Goal: Task Accomplishment & Management: Complete application form

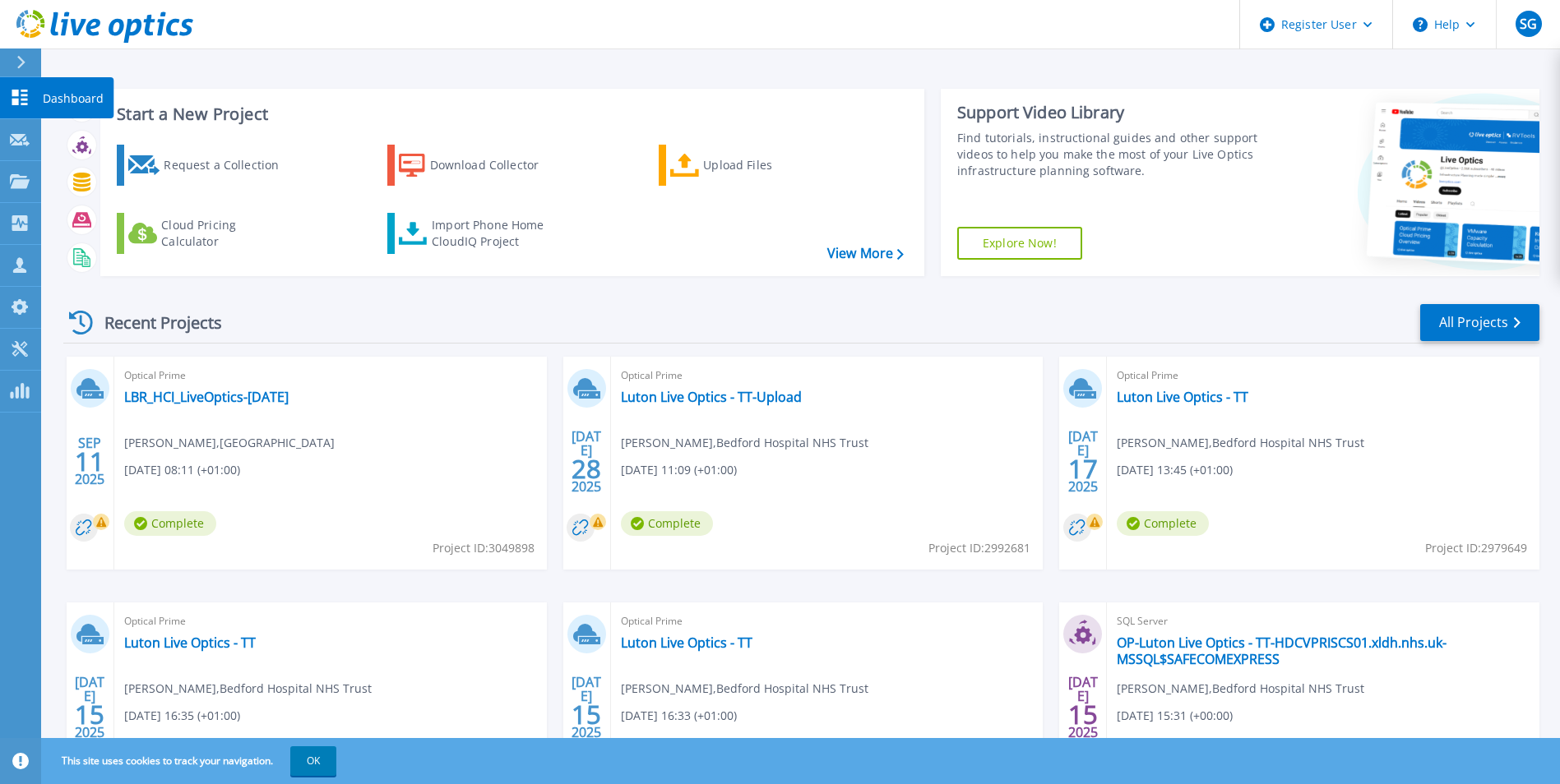
click at [38, 79] on link "Dashboard Dashboard" at bounding box center [20, 98] width 41 height 42
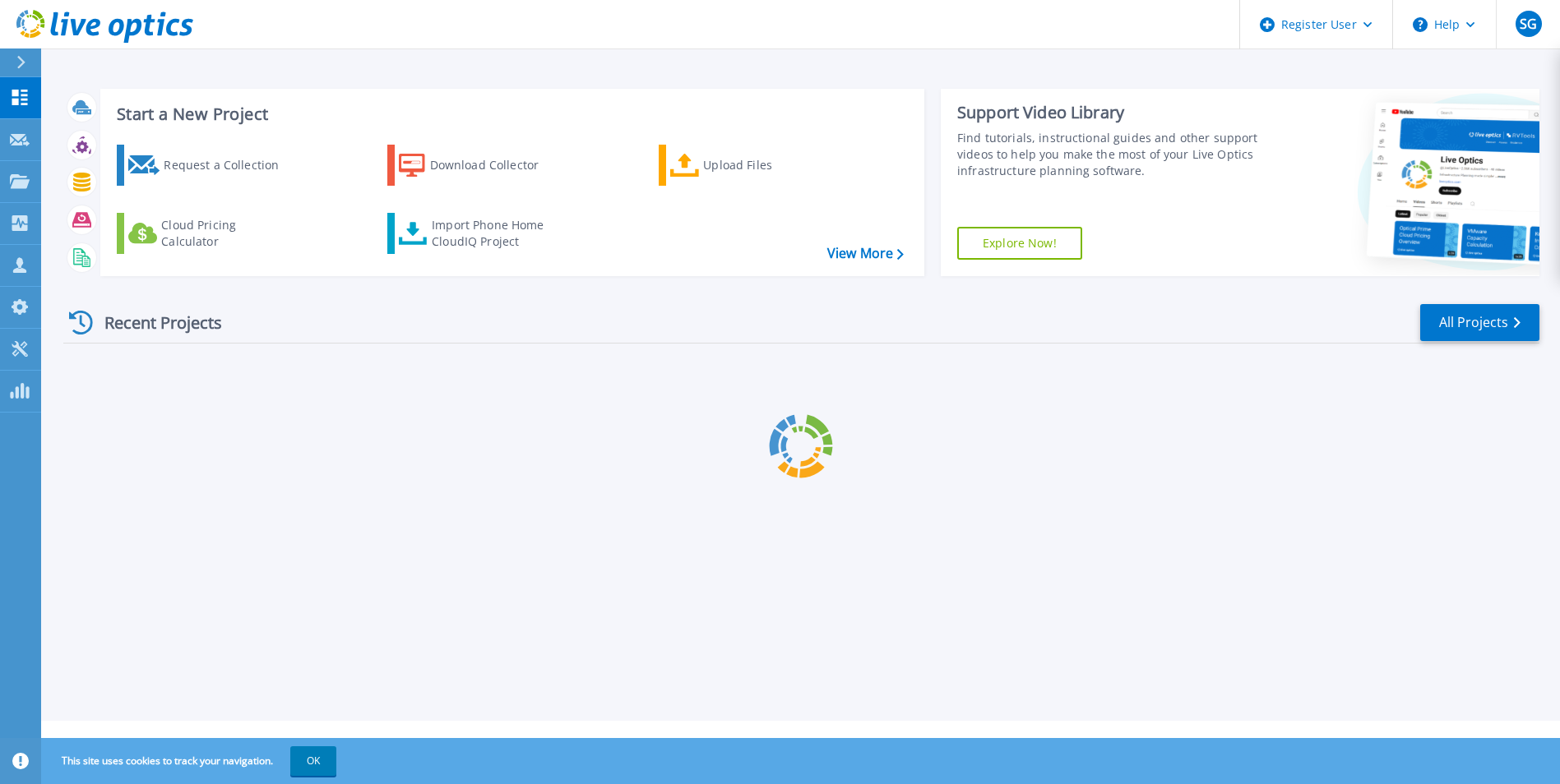
click at [189, 151] on div "Request a Collection" at bounding box center [229, 165] width 131 height 33
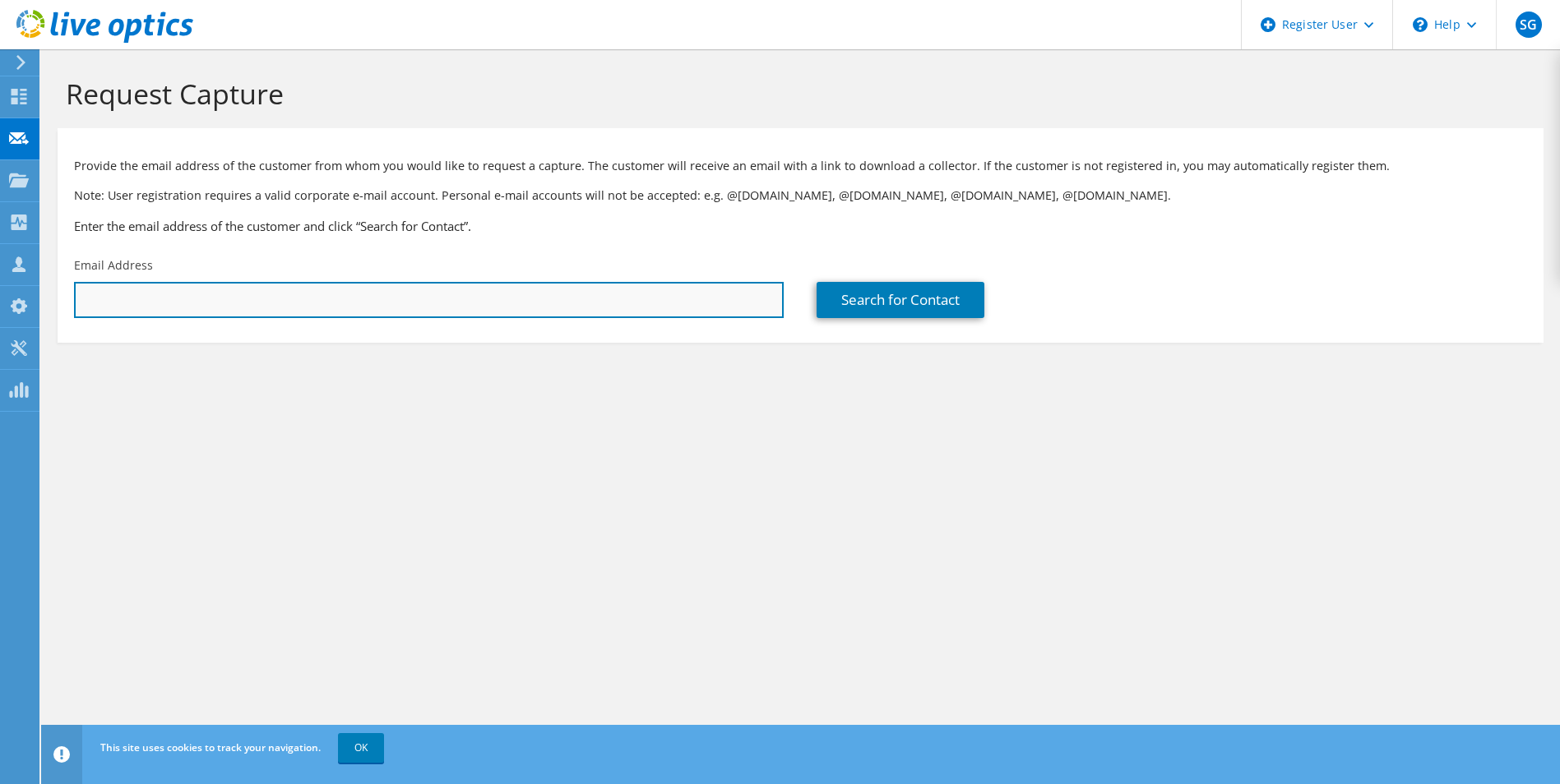
click at [608, 298] on input "text" at bounding box center [429, 299] width 710 height 36
paste input "richard.newman@wiltshire.gov.uk"
type input "richard.newman@wiltshire.gov.uk"
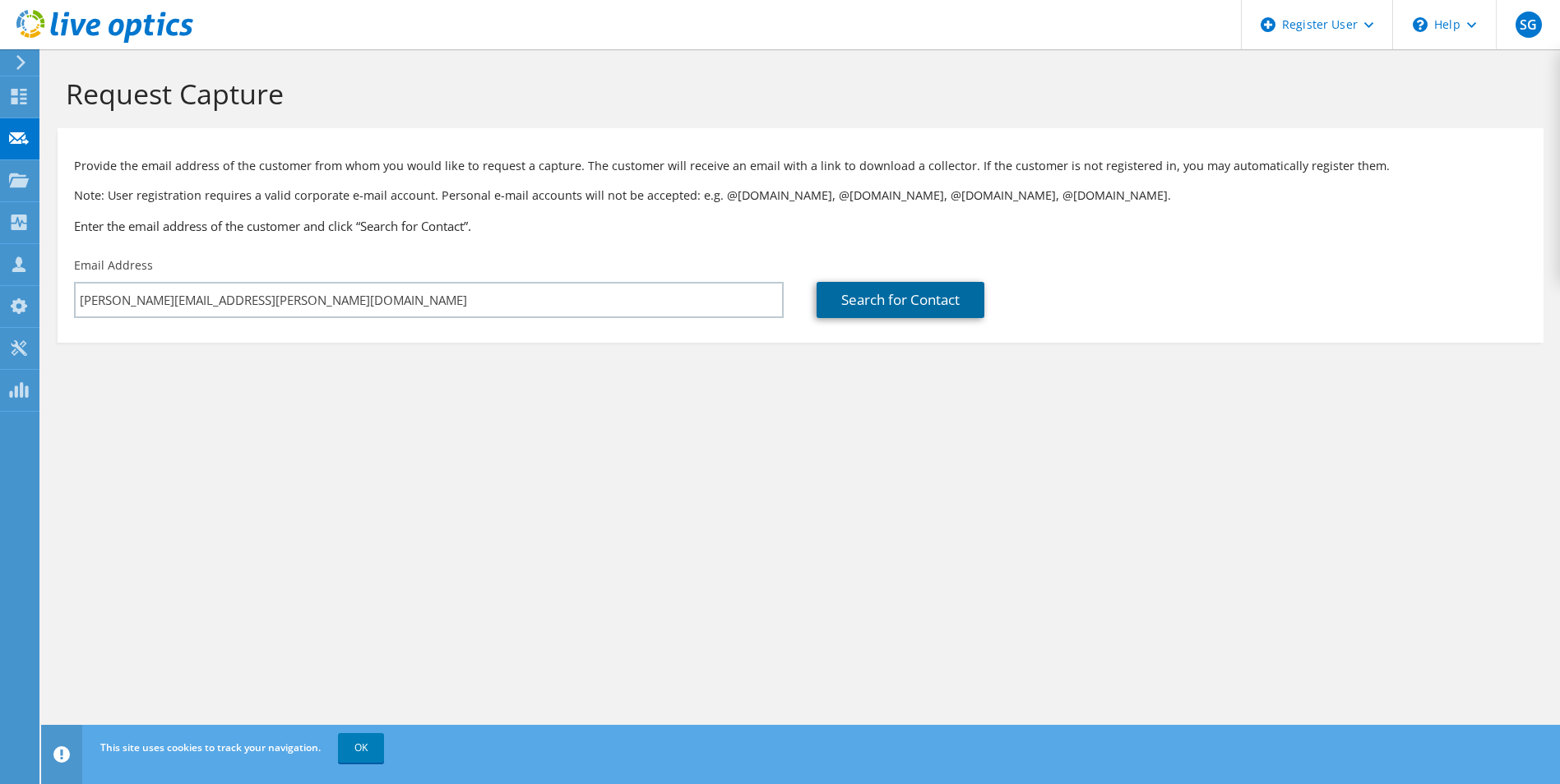
click at [941, 304] on link "Search for Contact" at bounding box center [900, 299] width 168 height 36
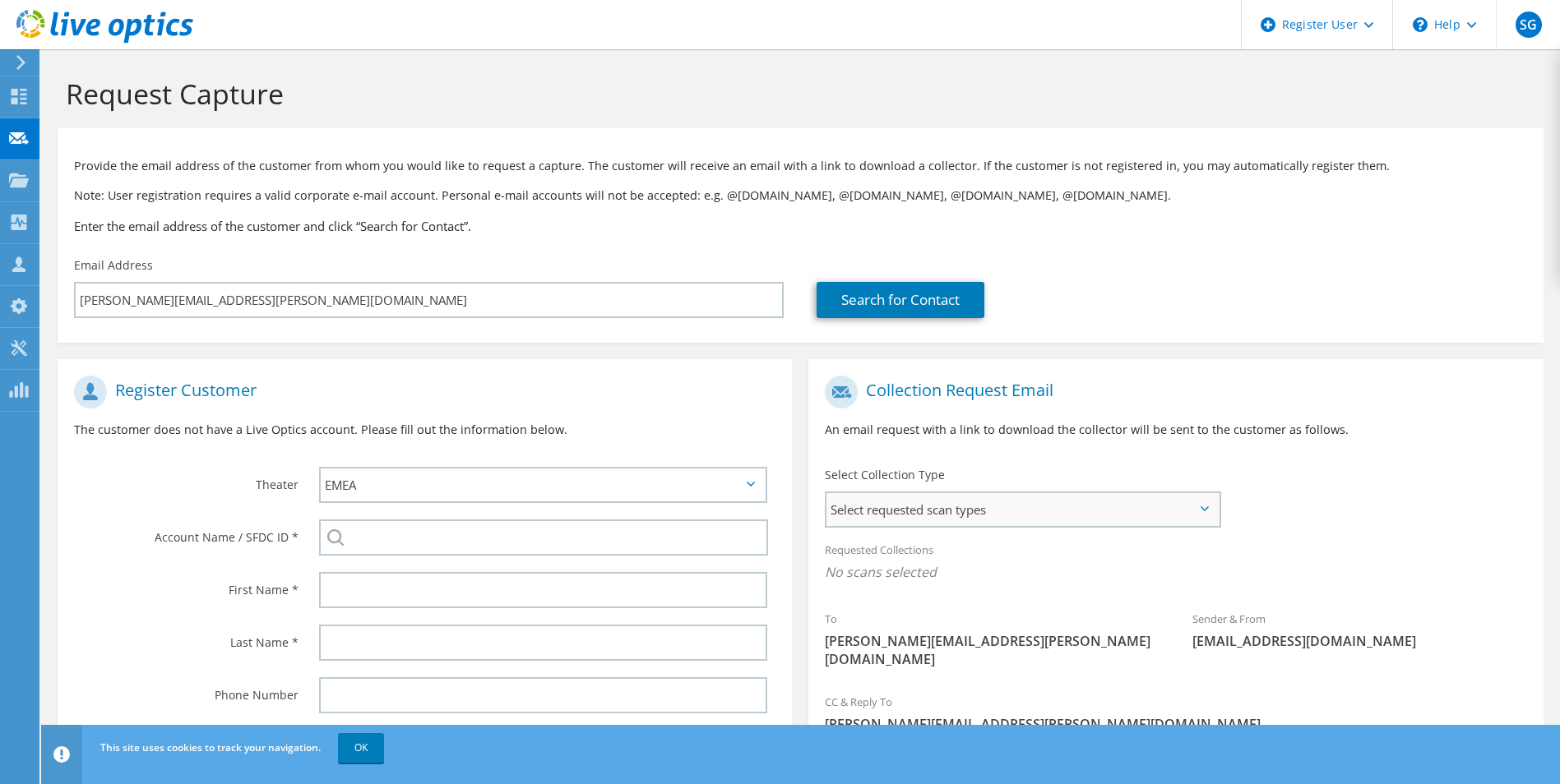
click at [1206, 513] on span "Select requested scan types" at bounding box center [1022, 509] width 391 height 33
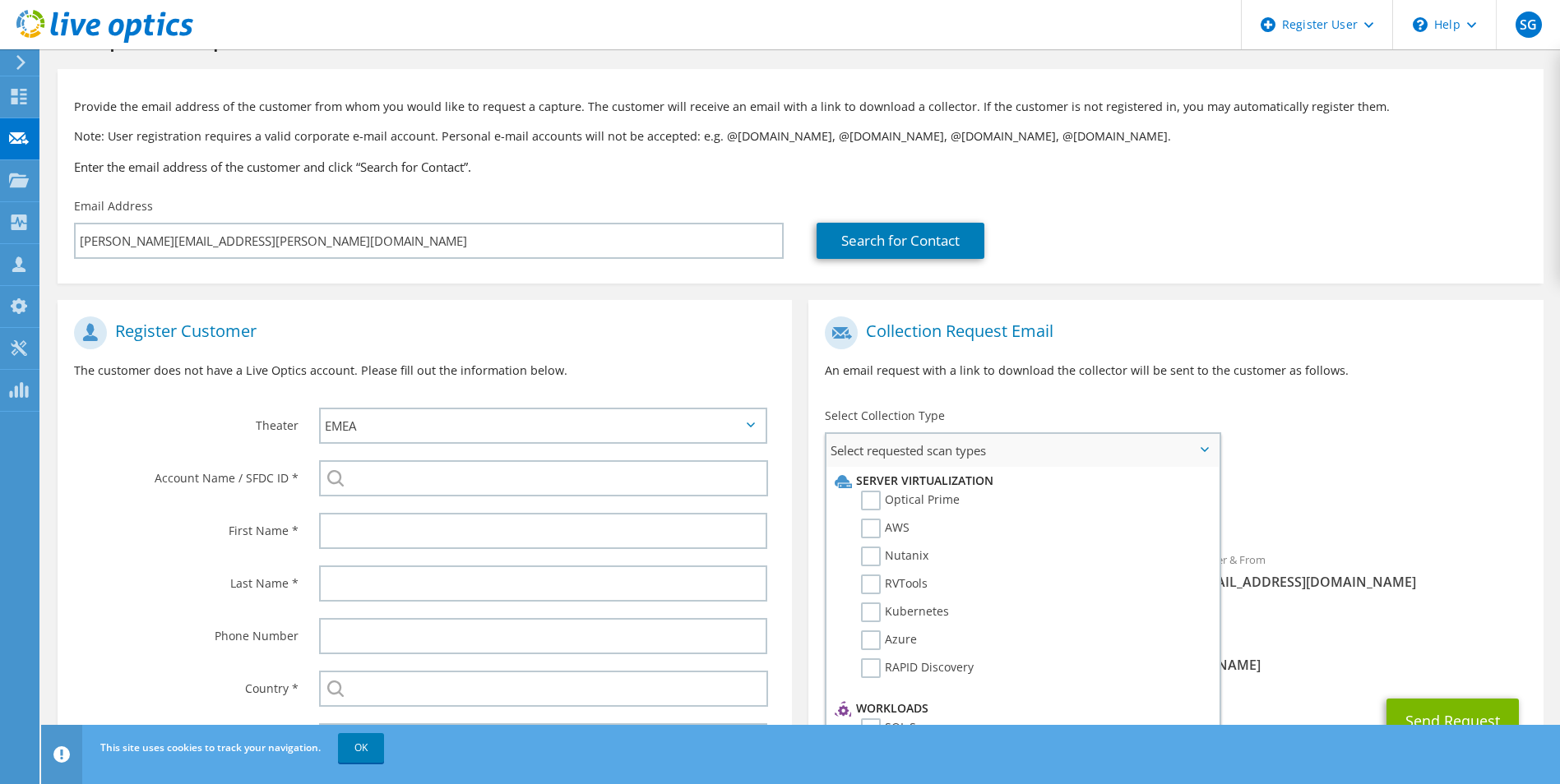
scroll to position [82, 0]
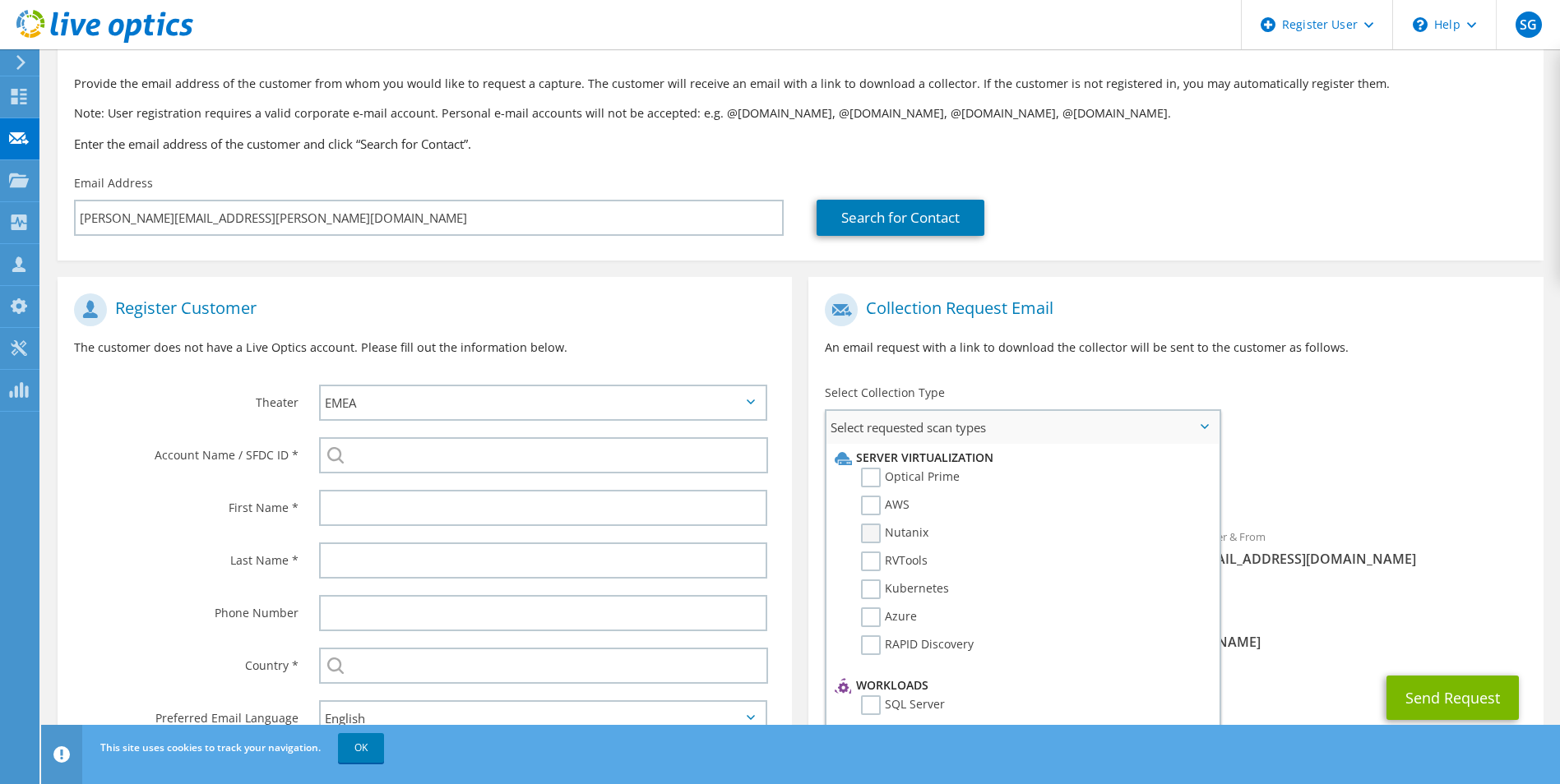
click at [910, 534] on label "Nutanix" at bounding box center [895, 534] width 68 height 20
click at [0, 0] on input "Nutanix" at bounding box center [0, 0] width 0 height 0
click at [1316, 456] on div "Requested Collections No scans selected Nutanix" at bounding box center [1175, 483] width 734 height 66
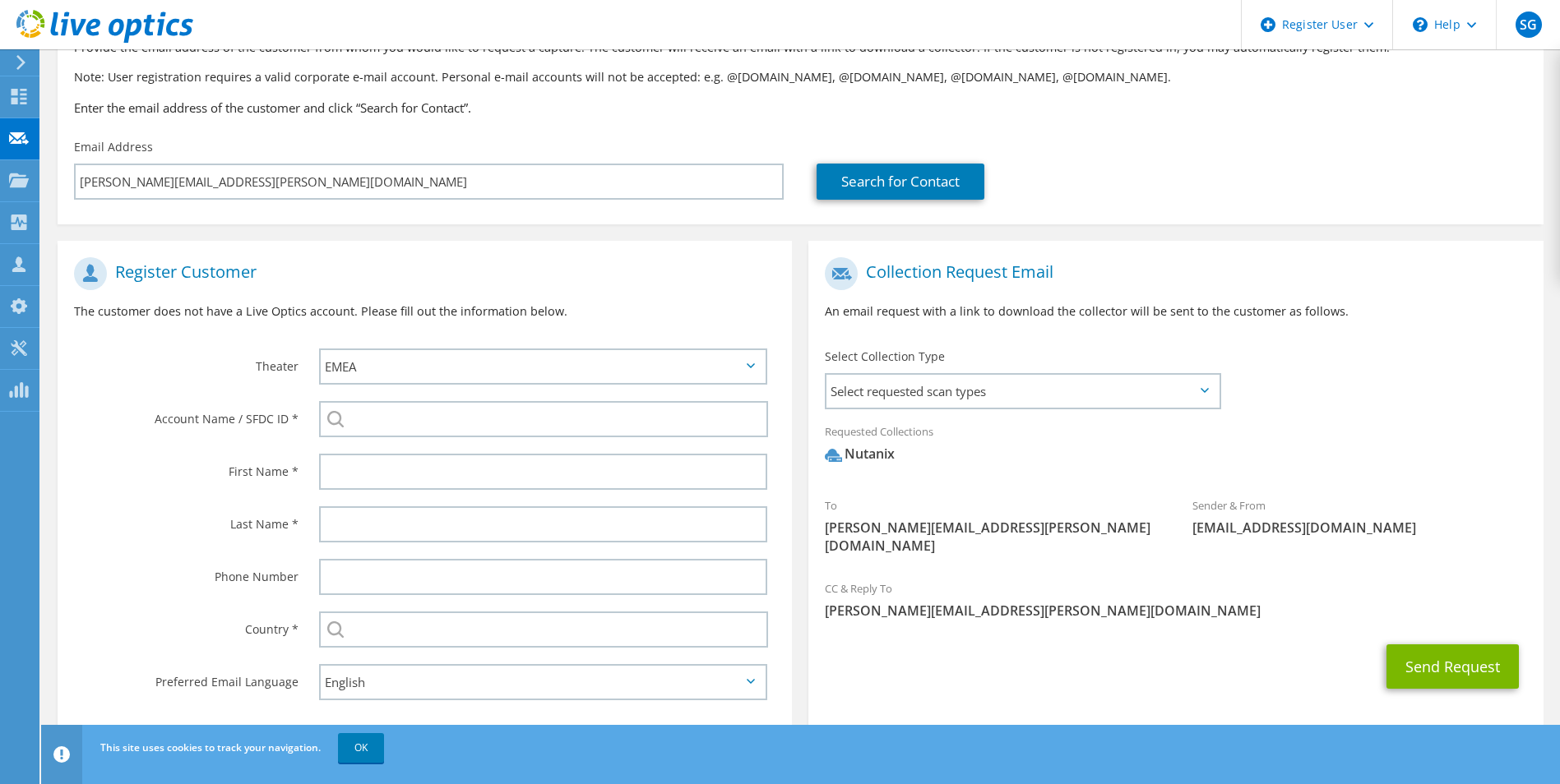
scroll to position [150, 0]
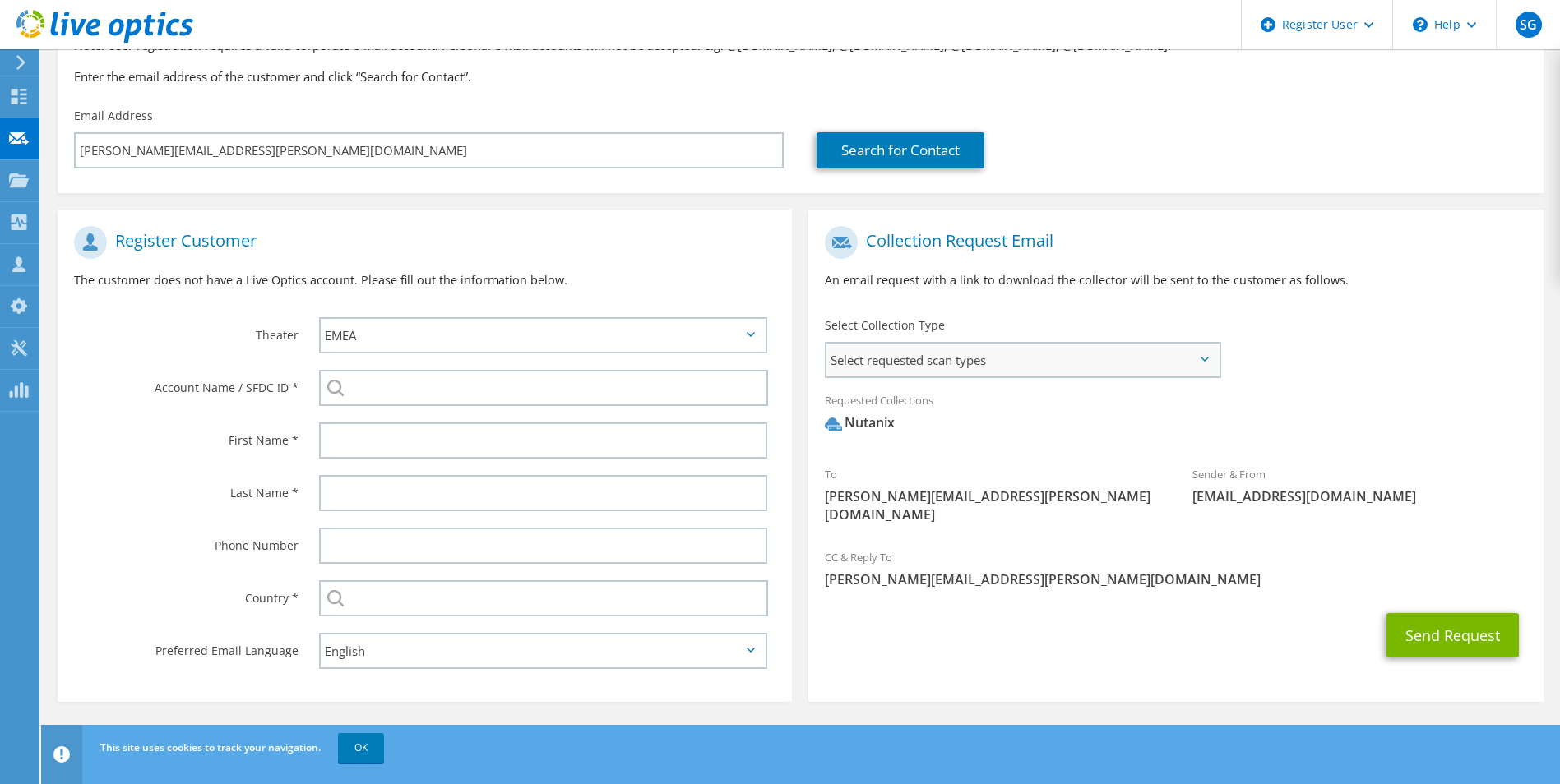
click at [1185, 350] on span "Select requested scan types" at bounding box center [1022, 359] width 391 height 33
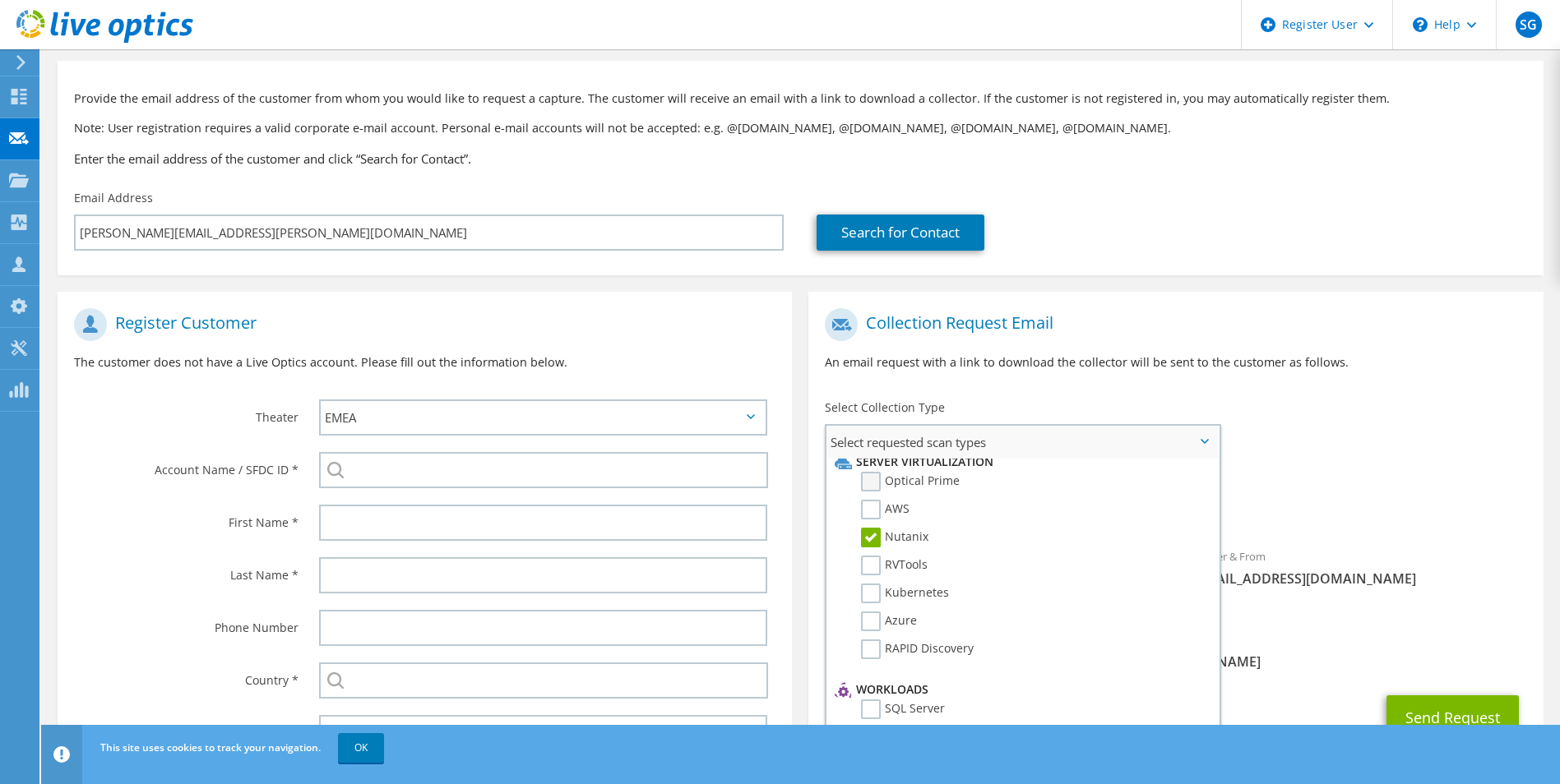
scroll to position [0, 0]
click at [63, 29] on use at bounding box center [105, 26] width 176 height 33
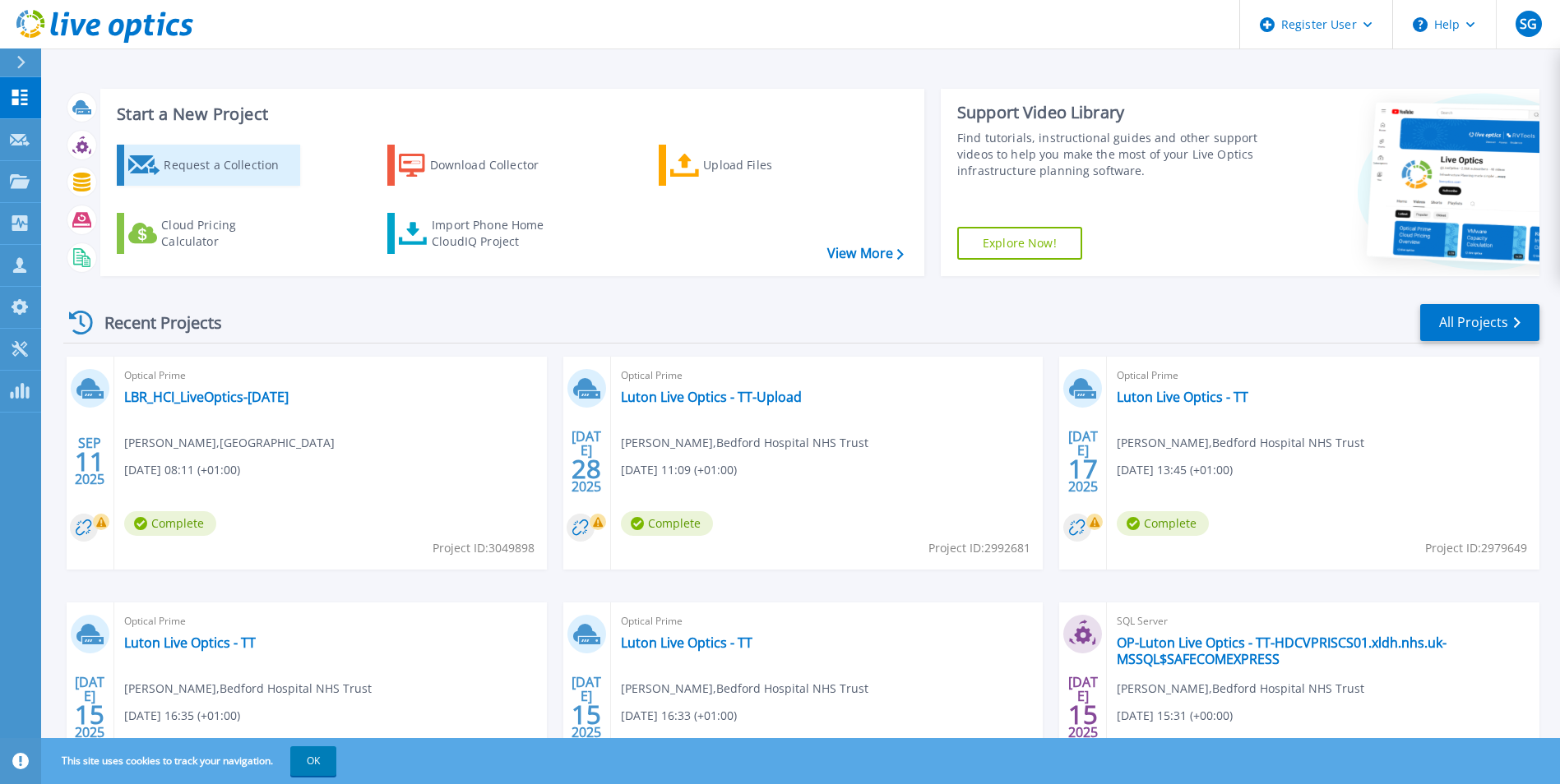
click at [254, 160] on div "Request a Collection" at bounding box center [229, 165] width 131 height 33
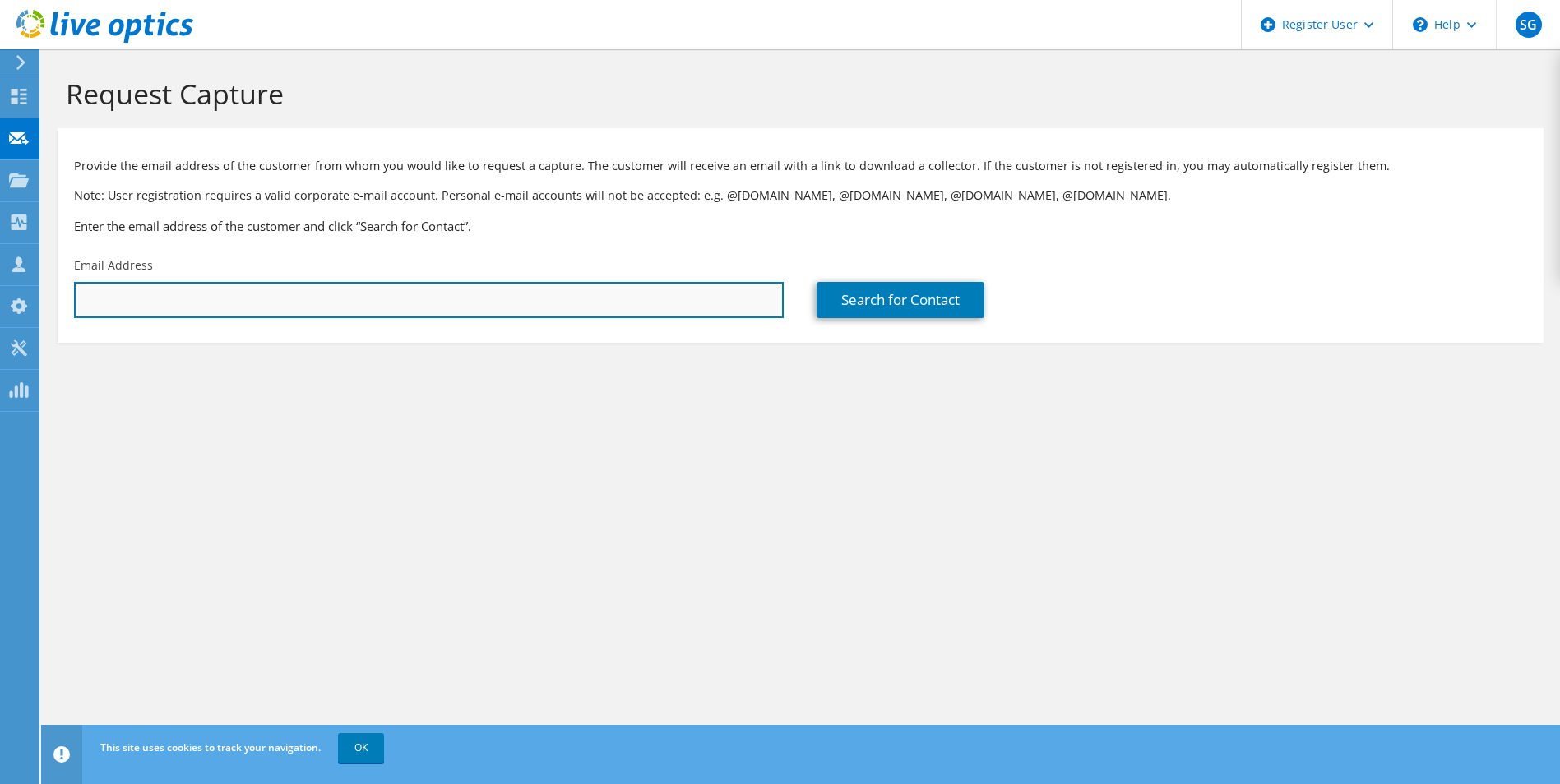
click at [772, 314] on input "text" at bounding box center [429, 299] width 710 height 36
paste input "Timothy.Webb@birmingham.gov.uk"
type input "Timothy.Webb@birmingham.gov.uk"
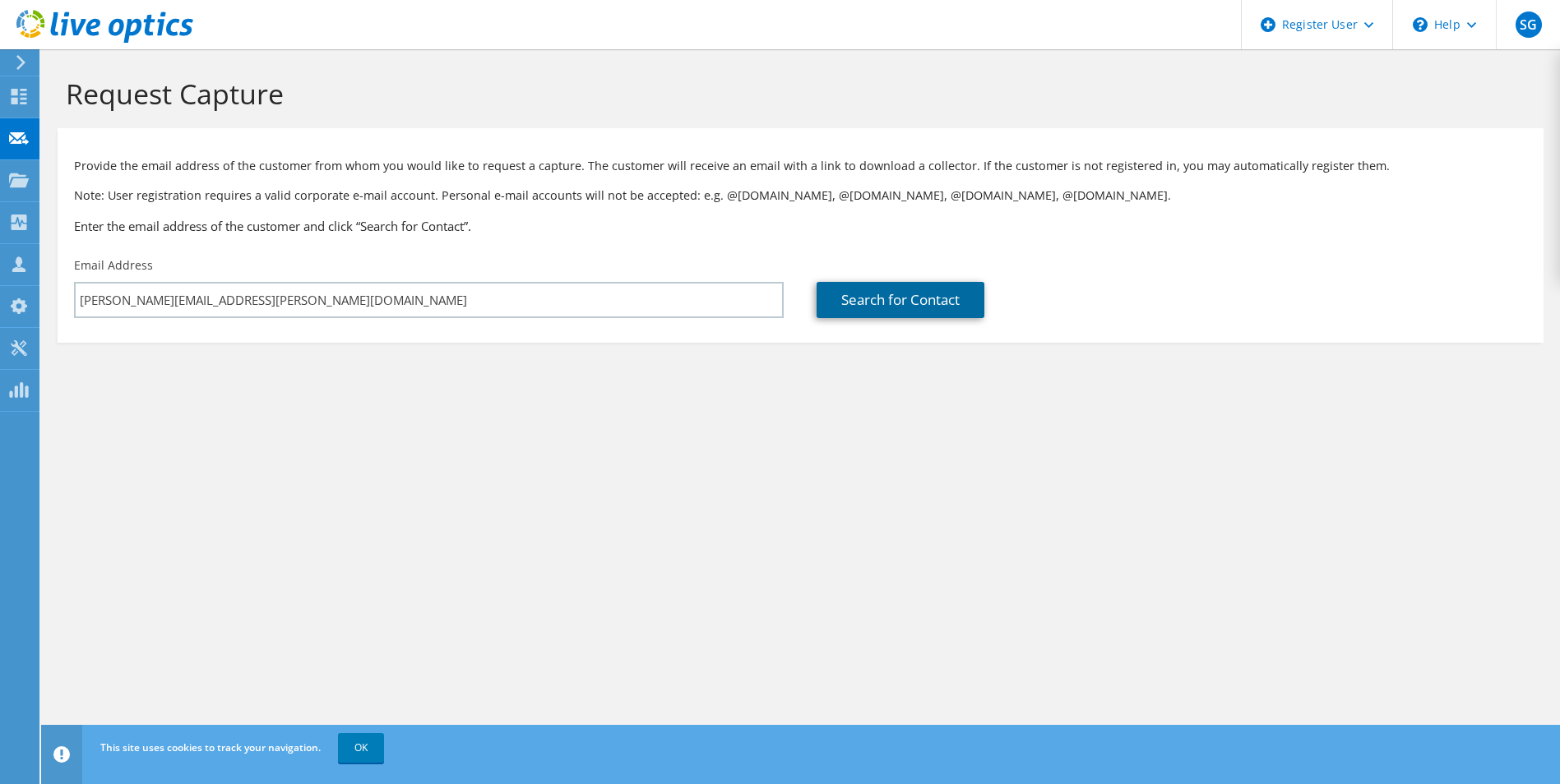
click at [905, 300] on link "Search for Contact" at bounding box center [900, 299] width 168 height 36
type input "Birmingham City Council"
type input "Timothy"
type input "Webb"
type input "[GEOGRAPHIC_DATA]"
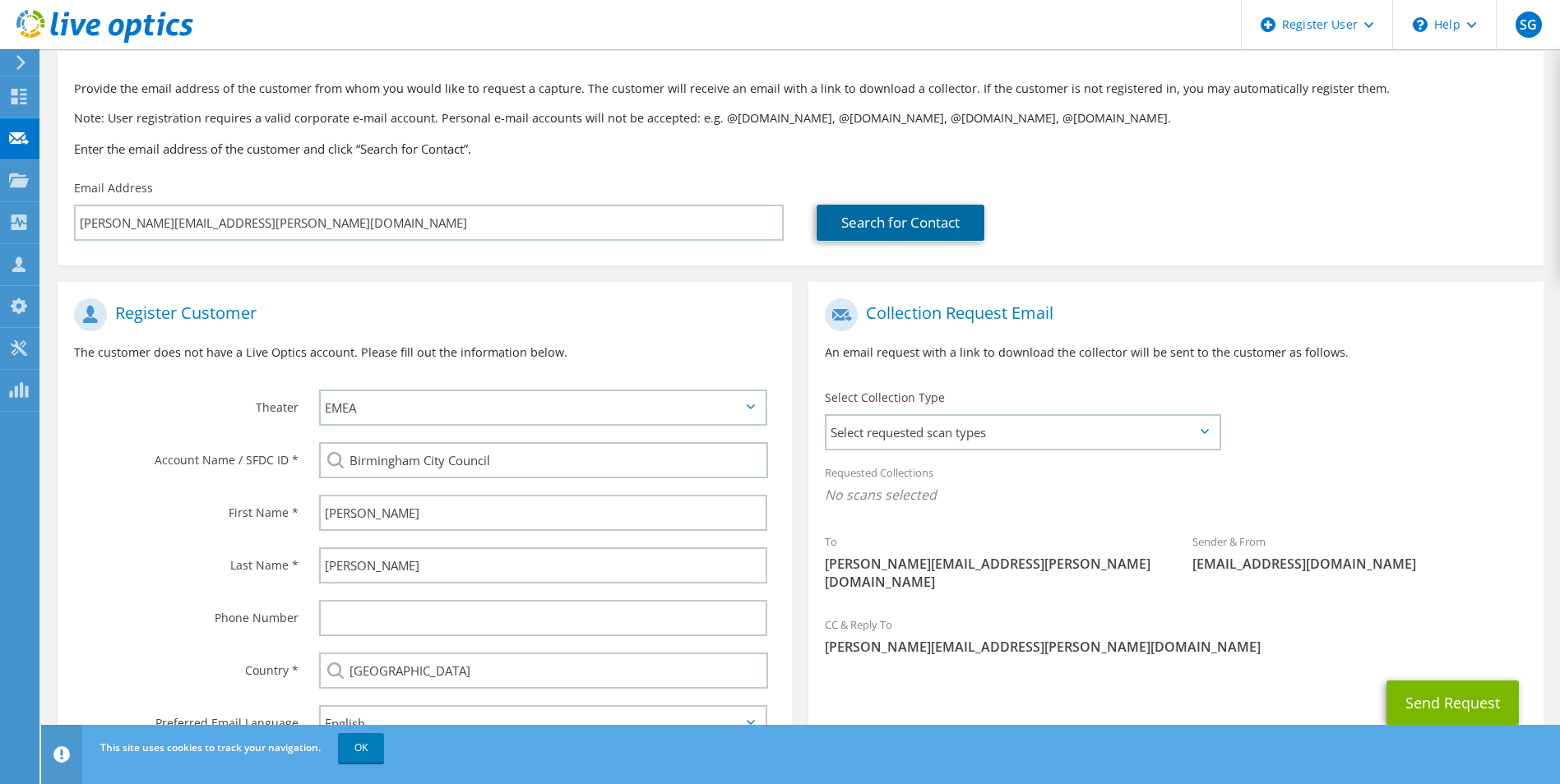
scroll to position [150, 0]
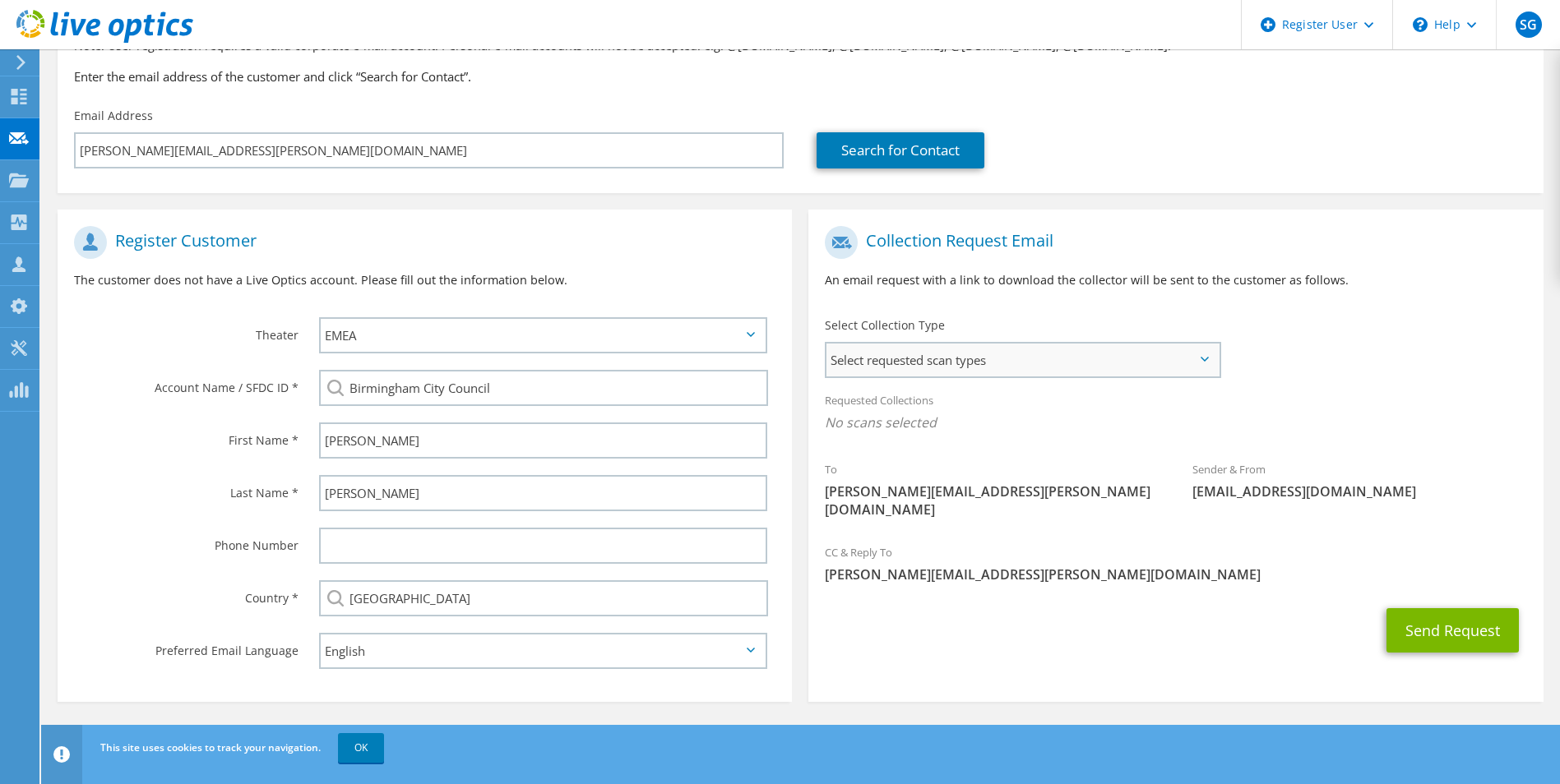
click at [912, 357] on span "Select requested scan types" at bounding box center [1022, 359] width 391 height 33
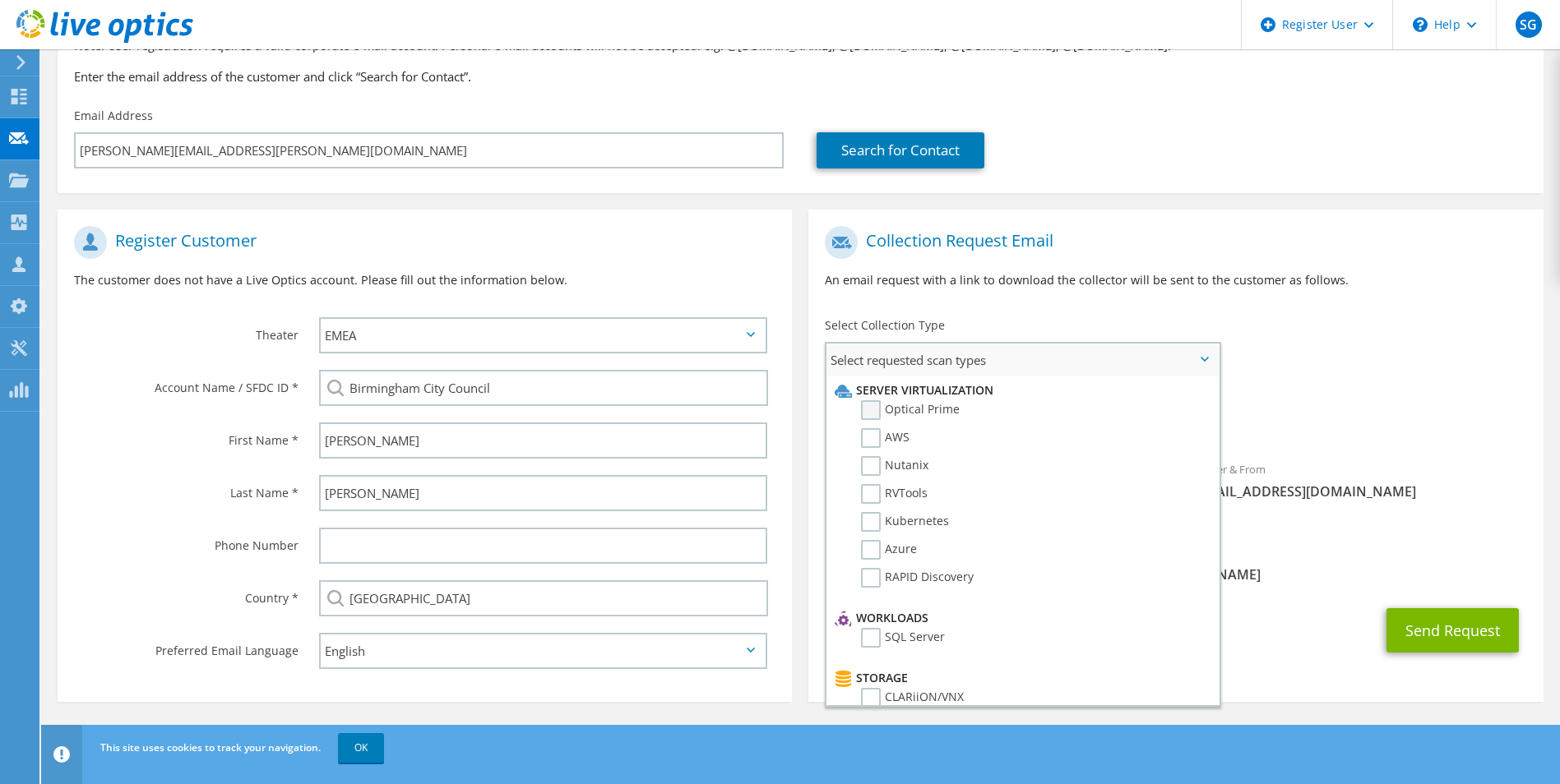
click at [905, 413] on label "Optical Prime" at bounding box center [910, 410] width 99 height 20
click at [0, 0] on input "Optical Prime" at bounding box center [0, 0] width 0 height 0
click at [890, 465] on label "Nutanix" at bounding box center [895, 466] width 68 height 20
click at [0, 0] on input "Nutanix" at bounding box center [0, 0] width 0 height 0
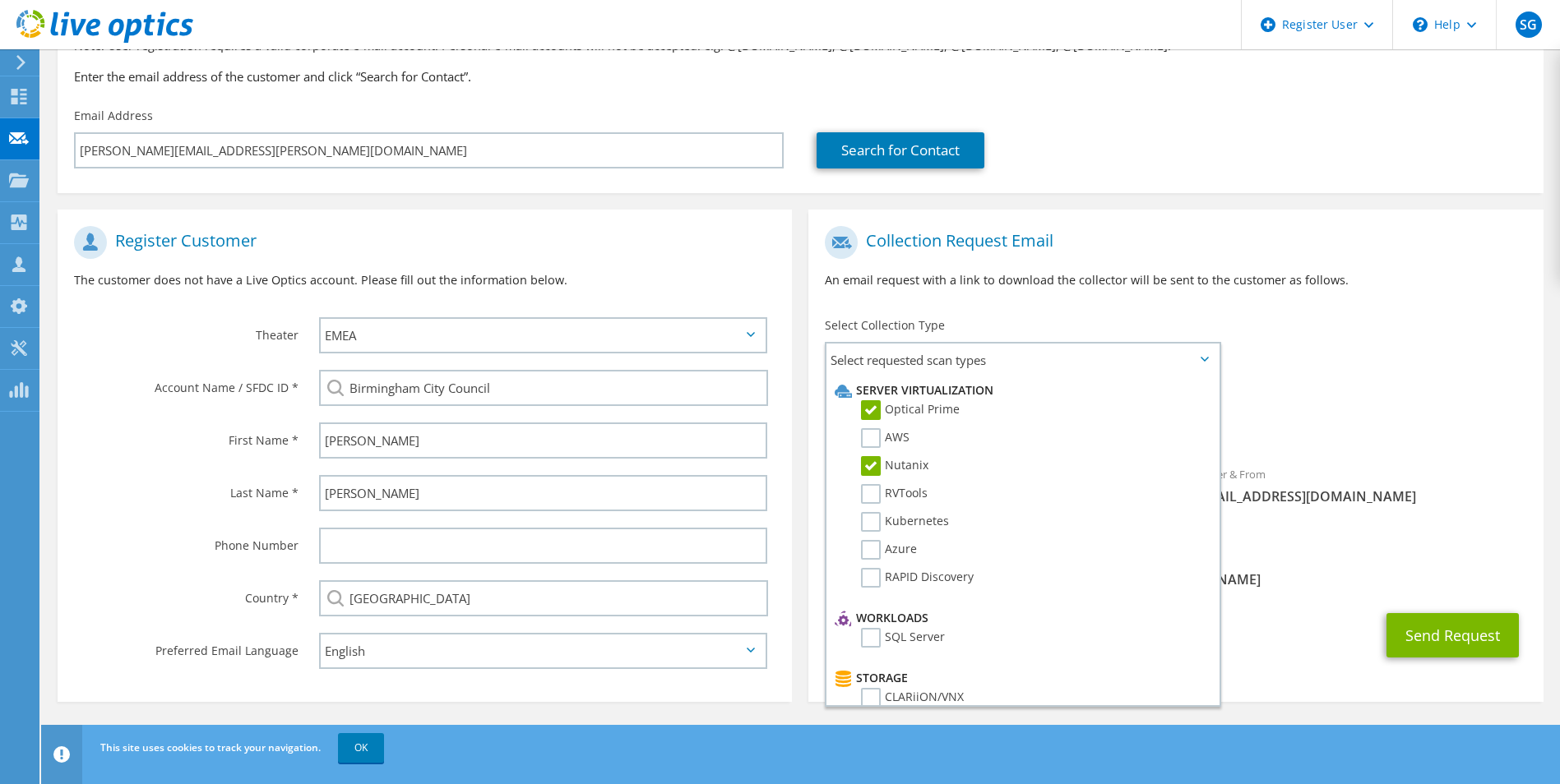
click at [1308, 366] on div "To Timothy.Webb@birmingham.gov.uk Sender & From liveoptics@liveoptics.com" at bounding box center [1175, 379] width 734 height 323
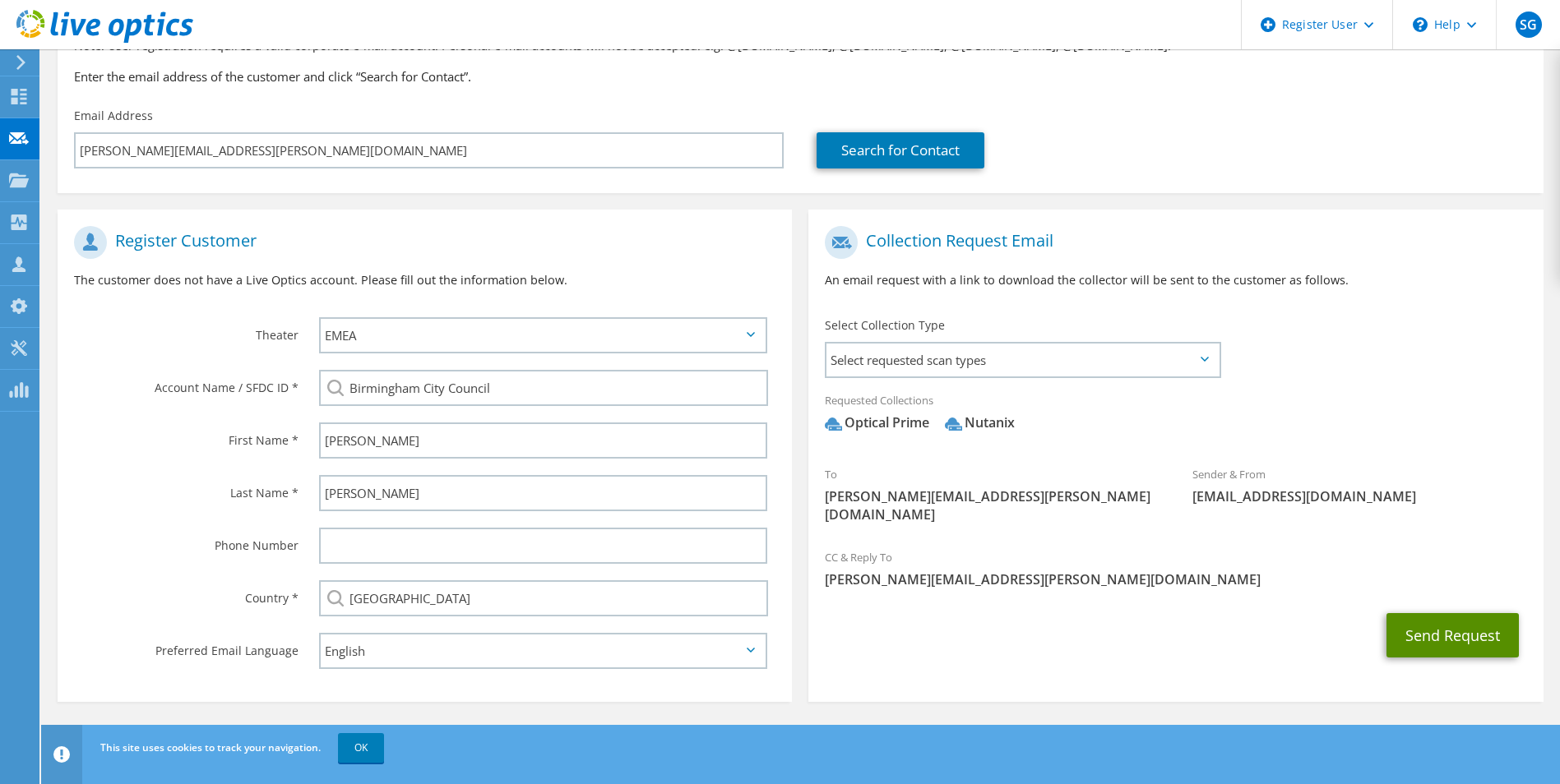
click at [1452, 613] on button "Send Request" at bounding box center [1452, 635] width 132 height 44
